Goal: Information Seeking & Learning: Learn about a topic

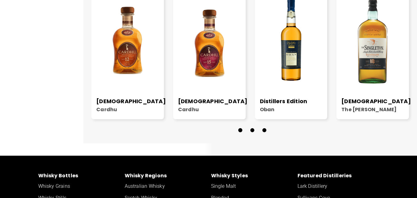
scroll to position [865, 0]
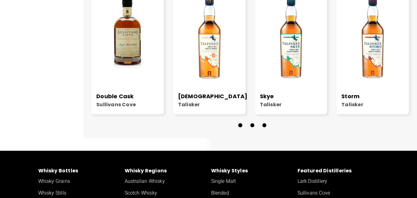
scroll to position [1699, 0]
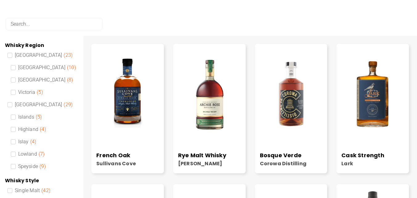
scroll to position [62, 0]
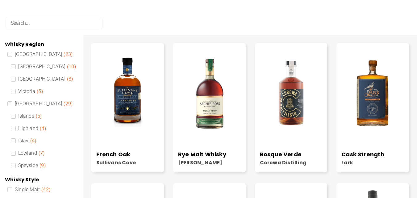
click at [49, 19] on input "search" at bounding box center [54, 23] width 97 height 12
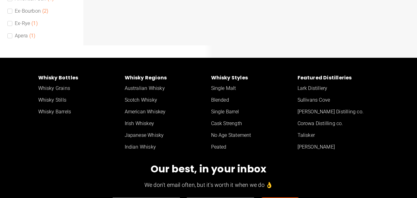
scroll to position [371, 0]
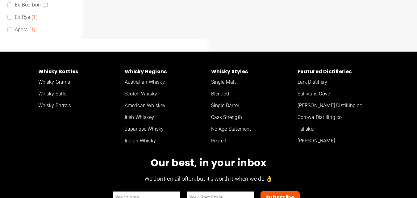
type input "usa"
click at [152, 105] on link "American Whiskey" at bounding box center [165, 106] width 87 height 12
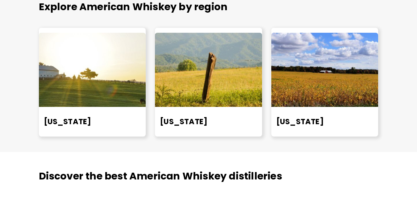
scroll to position [402, 0]
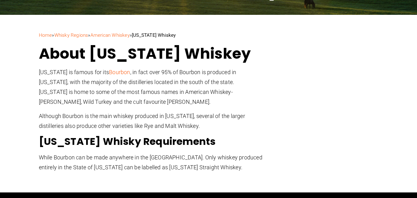
scroll to position [154, 0]
